Goal: Information Seeking & Learning: Check status

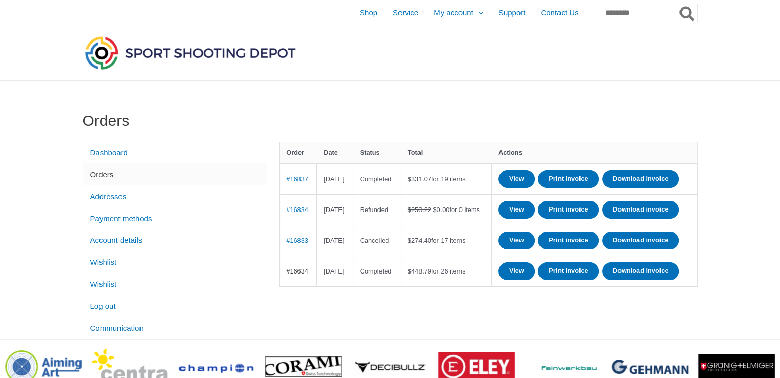
click at [302, 275] on link "#16634" at bounding box center [297, 272] width 22 height 8
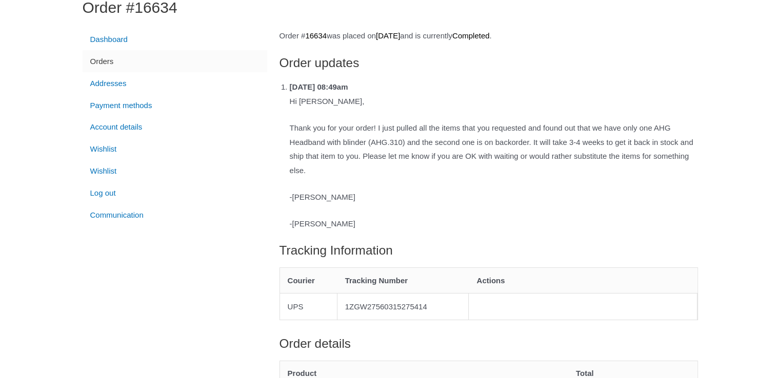
scroll to position [111, 0]
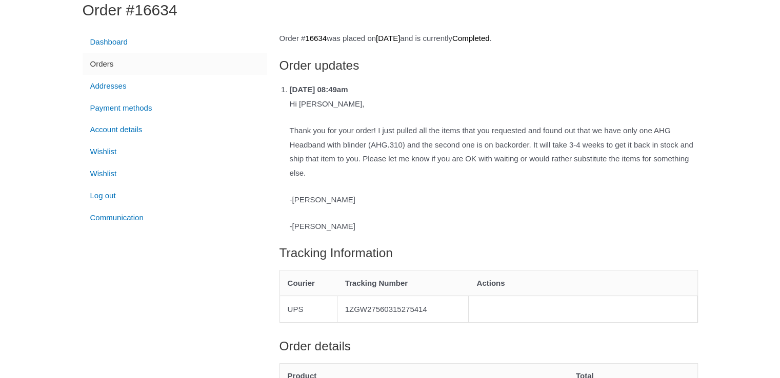
drag, startPoint x: 784, startPoint y: 97, endPoint x: 781, endPoint y: 126, distance: 28.4
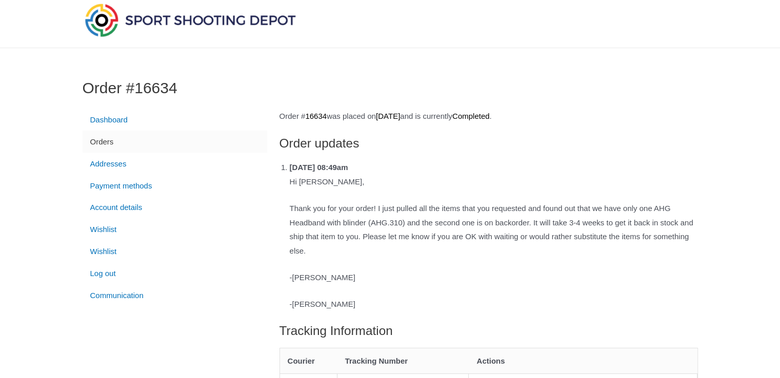
scroll to position [0, 0]
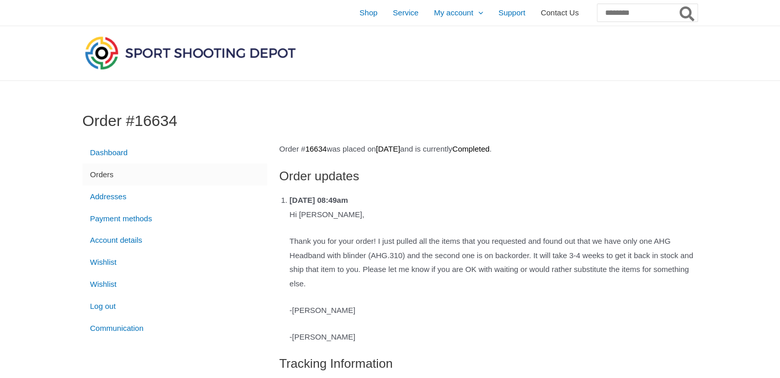
click at [540, 17] on span "Contact Us" at bounding box center [559, 13] width 38 height 26
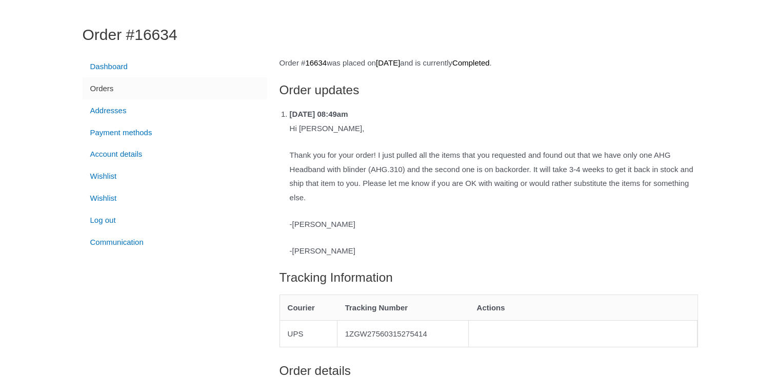
scroll to position [103, 0]
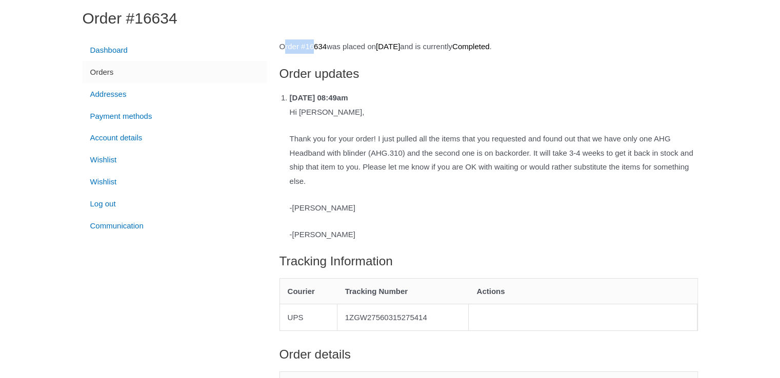
drag, startPoint x: 277, startPoint y: 43, endPoint x: 320, endPoint y: 42, distance: 43.1
click at [580, 81] on h2 "Order updates" at bounding box center [488, 74] width 418 height 16
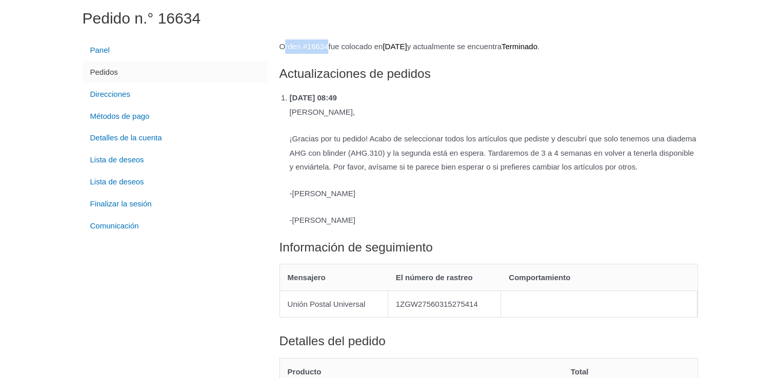
drag, startPoint x: 279, startPoint y: 45, endPoint x: 336, endPoint y: 46, distance: 57.4
click at [336, 46] on p "Orden # 16634 fue colocado en 7 de julio de 2025 y actualmente se encuentra Ter…" at bounding box center [488, 46] width 418 height 14
copy p "Orden # 16634"
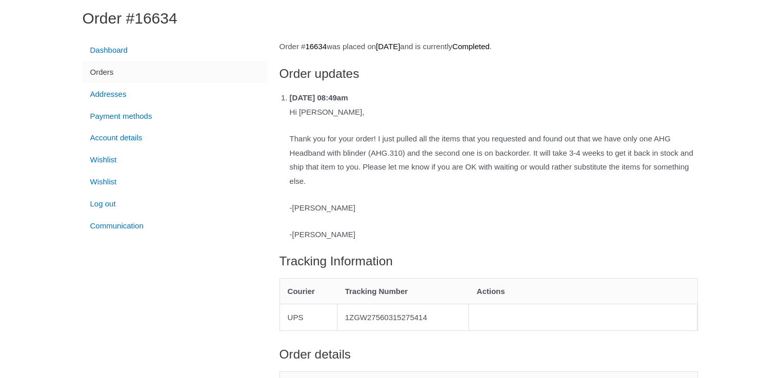
click at [426, 99] on p "Tuesday 8th of July 2025, 08:49am" at bounding box center [494, 98] width 408 height 14
drag, startPoint x: 279, startPoint y: 44, endPoint x: 331, endPoint y: 49, distance: 52.0
click at [332, 49] on p "Order # 16634 was placed on July 7, 2025 and is currently Completed ." at bounding box center [488, 46] width 418 height 14
copy p "Order # 1663"
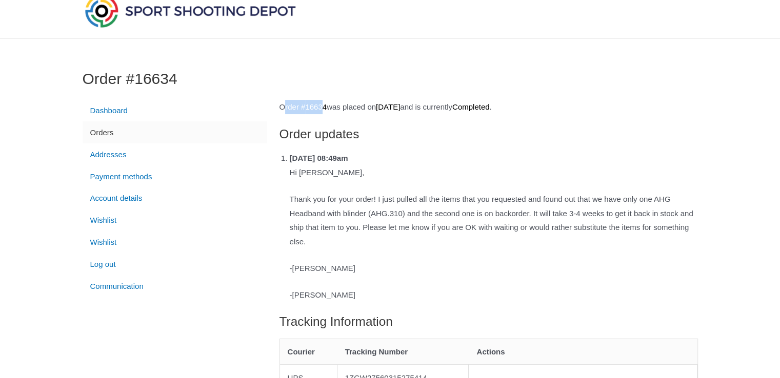
scroll to position [0, 0]
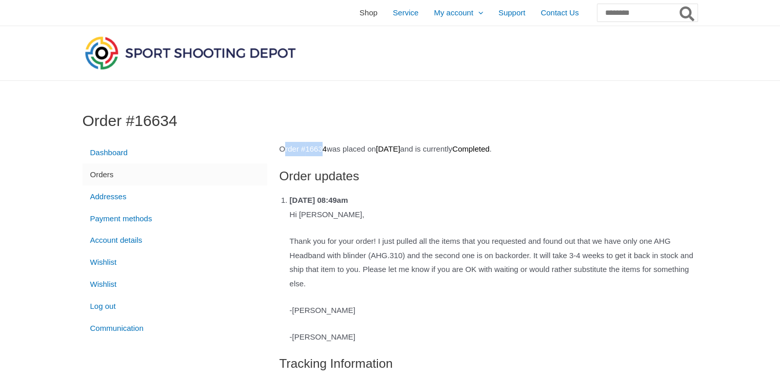
click at [359, 14] on span "Shop" at bounding box center [368, 13] width 18 height 26
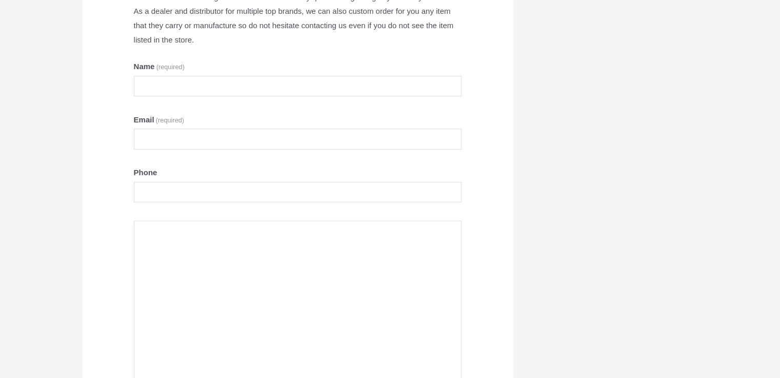
scroll to position [196, 0]
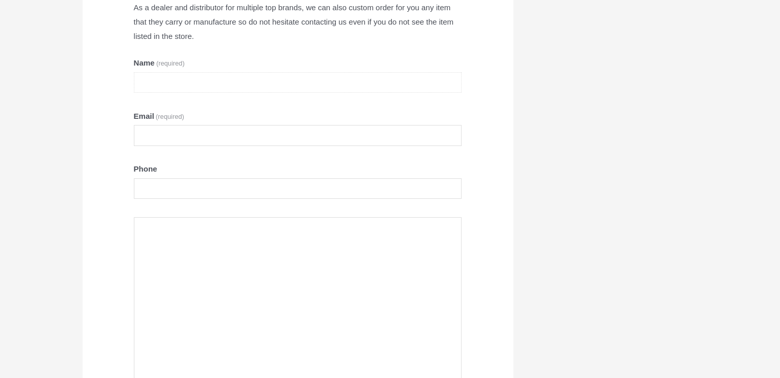
click at [161, 80] on input "Name (required)" at bounding box center [298, 82] width 328 height 21
type input "**********"
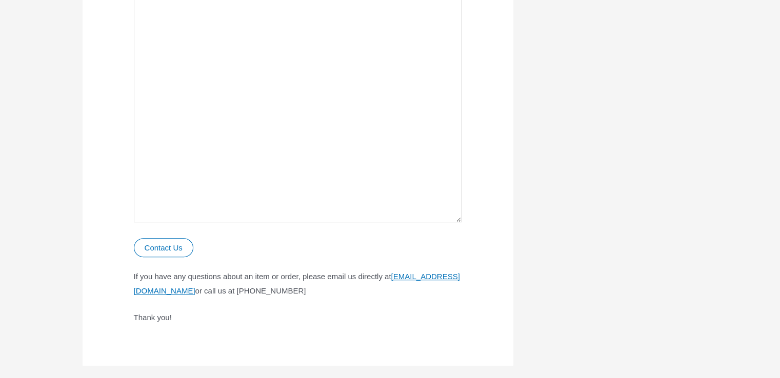
scroll to position [495, 0]
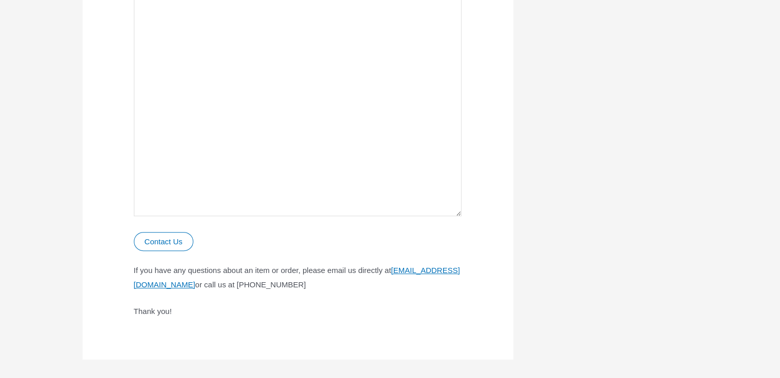
type input "**********"
drag, startPoint x: 110, startPoint y: 286, endPoint x: 262, endPoint y: 290, distance: 152.3
copy link "[EMAIL_ADDRESS][DOMAIN_NAME]"
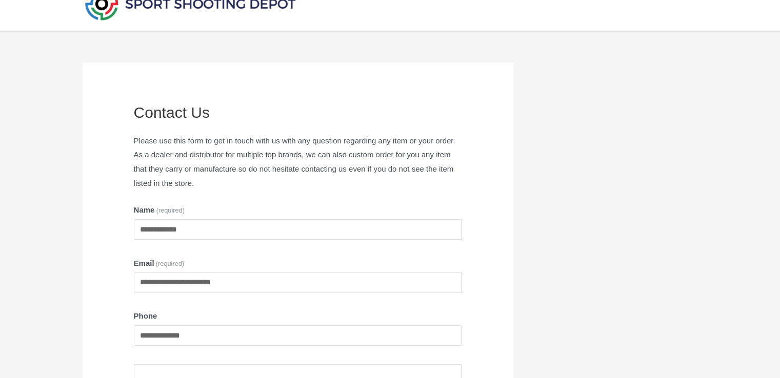
scroll to position [0, 0]
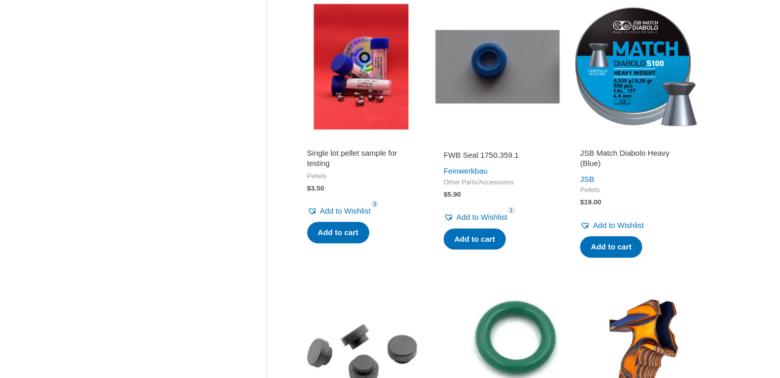
scroll to position [718, 0]
